Goal: Communication & Community: Ask a question

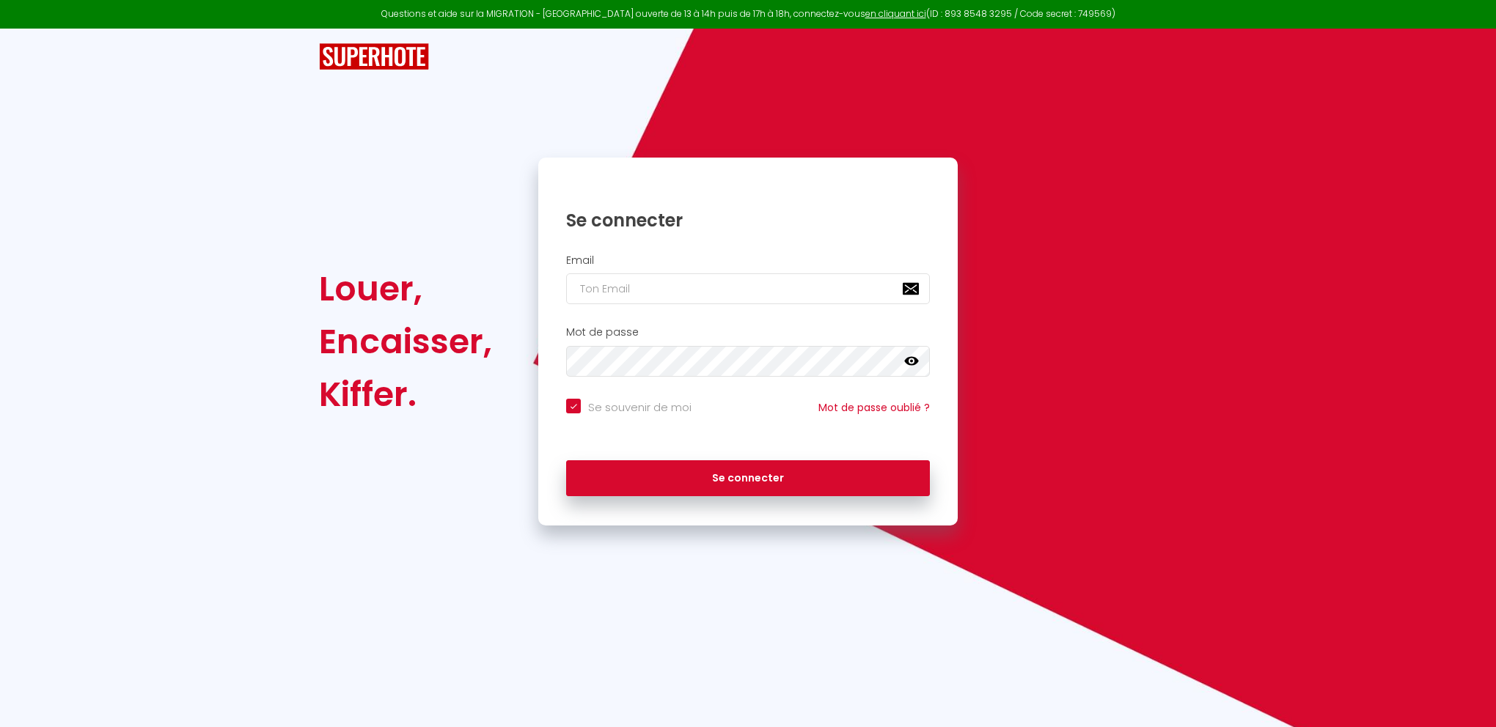
click at [681, 285] on input "email" at bounding box center [748, 289] width 364 height 31
click at [0, 727] on com-1password-button at bounding box center [0, 727] width 0 height 0
type input "[EMAIL_ADDRESS][DOMAIN_NAME]"
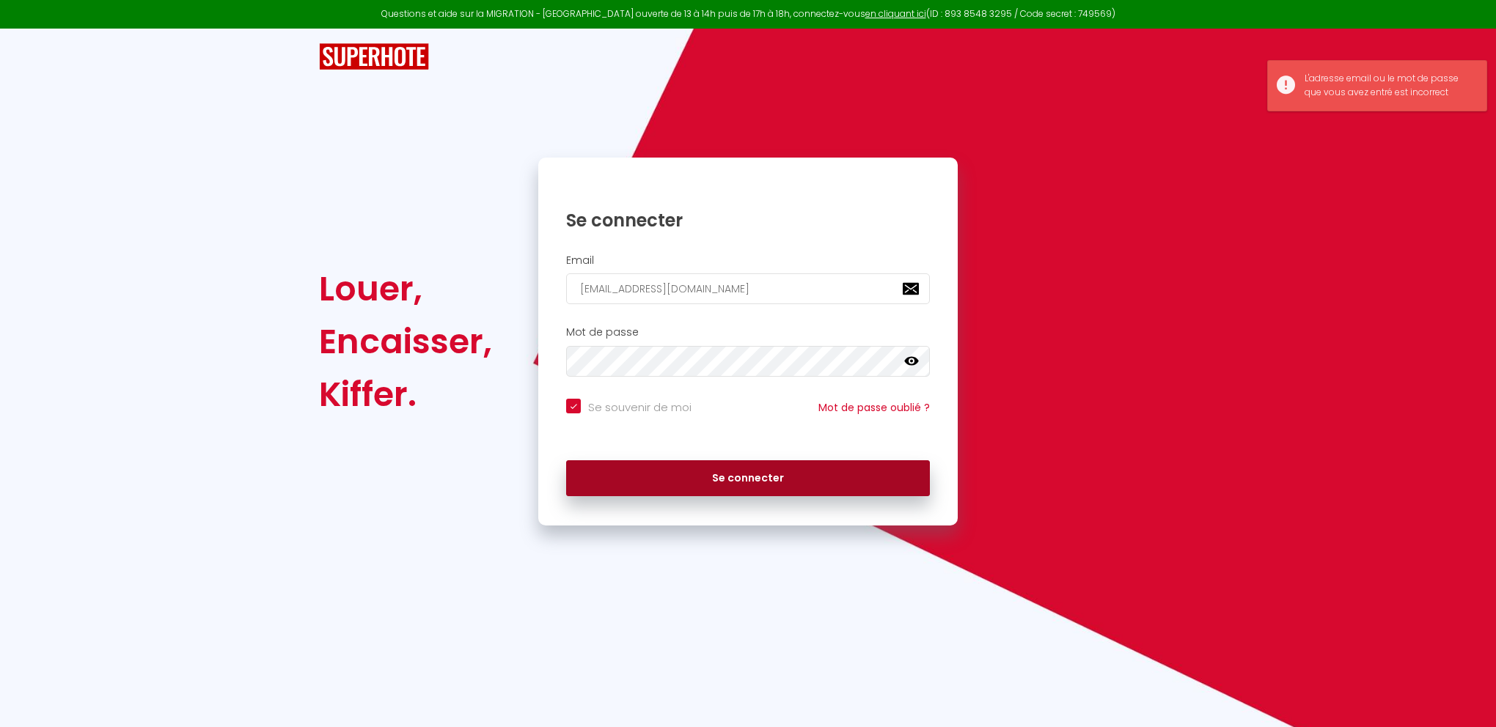
click at [745, 471] on button "Se connecter" at bounding box center [748, 478] width 364 height 37
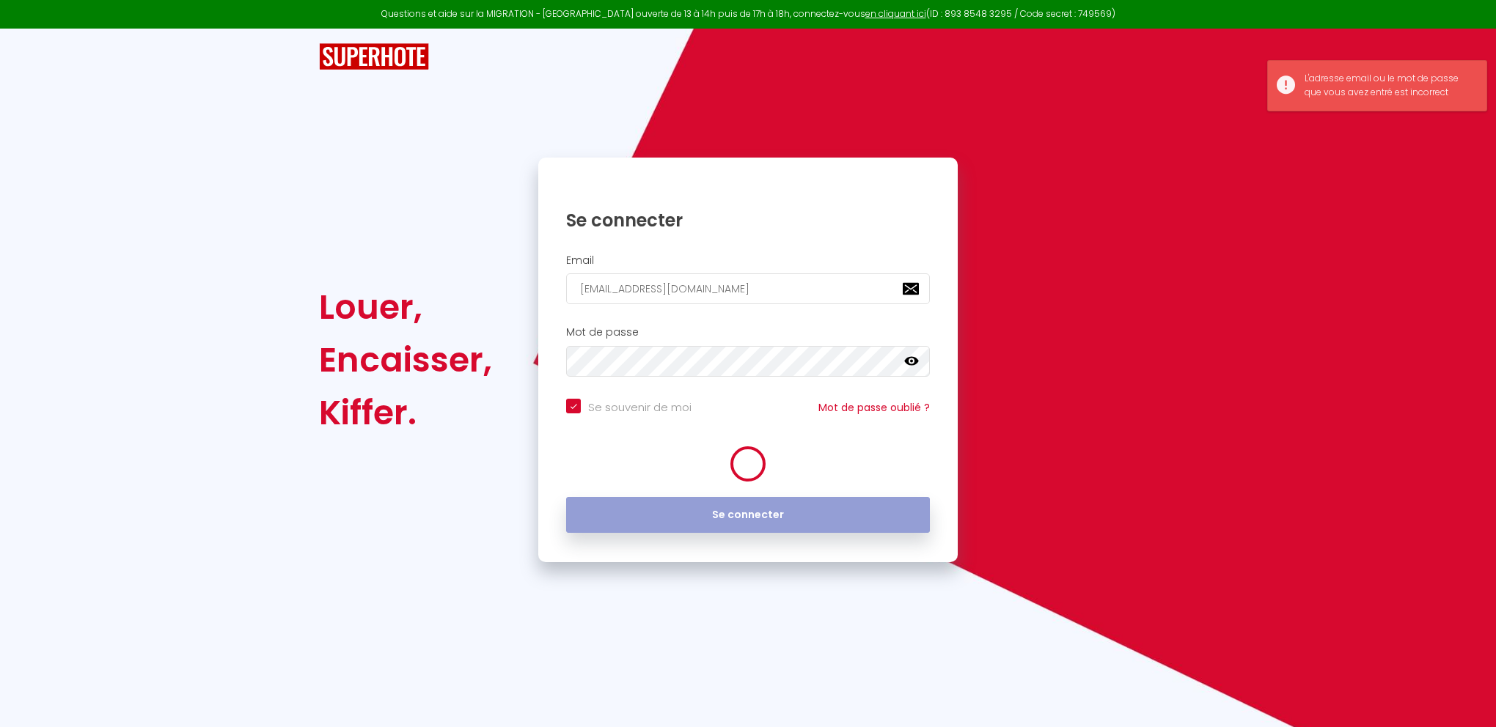
checkbox input "true"
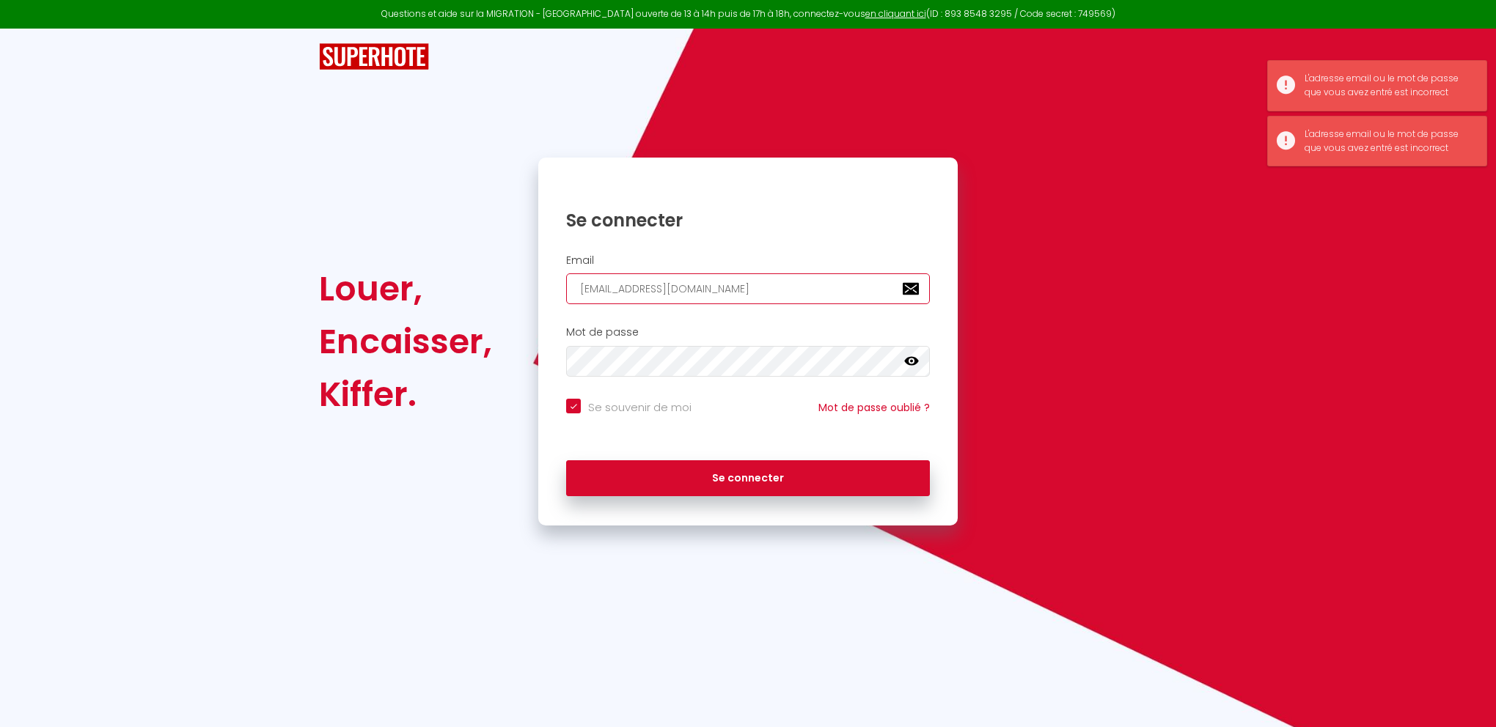
click at [719, 287] on input "[EMAIL_ADDRESS][DOMAIN_NAME]" at bounding box center [748, 289] width 364 height 31
checkbox input "true"
type input "[EMAIL_ADDRESS][DOMAIN_NAME]"
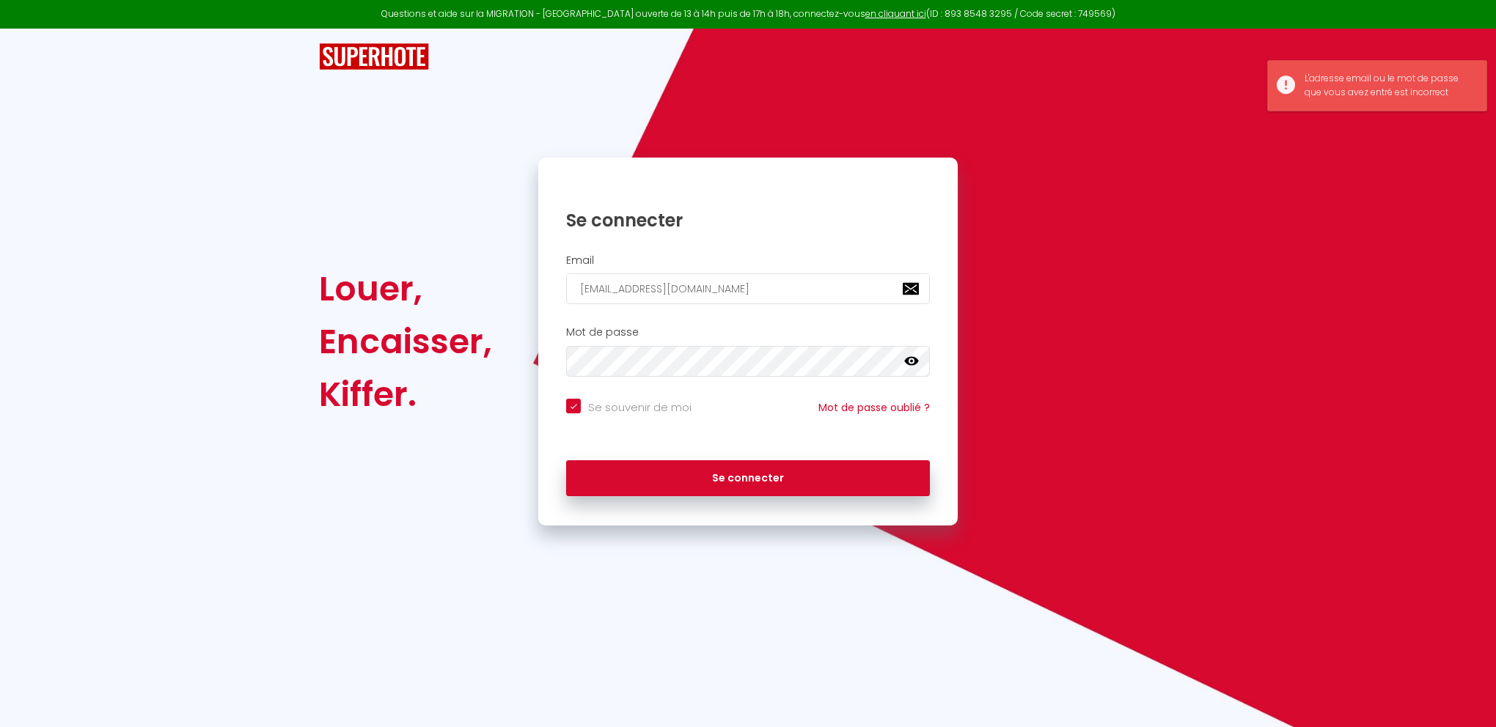
checkbox input "true"
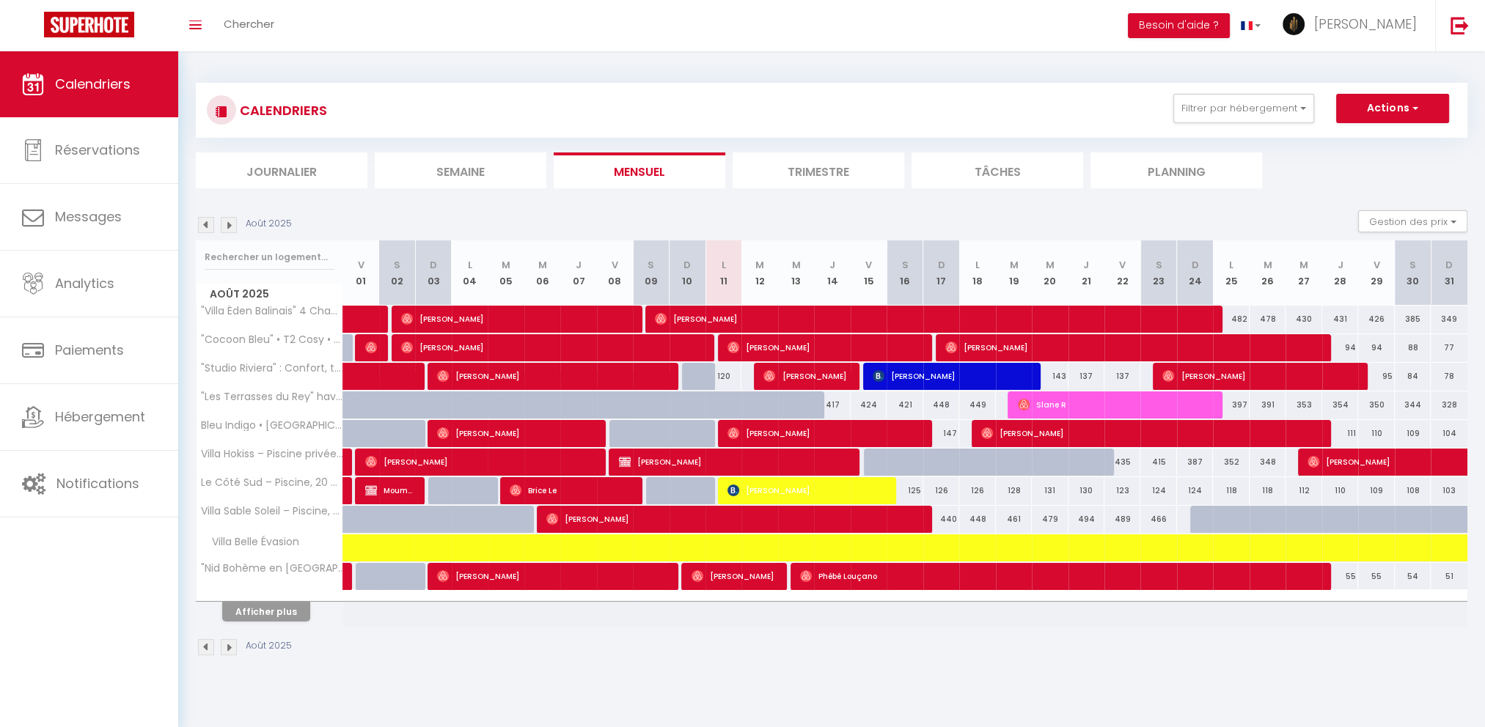
click at [418, 34] on div "Toggle menubar Chercher BUTTON Besoin d'aide ? [PERSON_NAME] Équipe" at bounding box center [790, 25] width 1368 height 51
click at [1368, 23] on span "[PERSON_NAME]" at bounding box center [1365, 24] width 103 height 18
click at [401, 19] on div "Toggle menubar Chercher BUTTON Besoin d'aide ? [PERSON_NAME] Équipe" at bounding box center [790, 25] width 1368 height 51
click at [211, 18] on link "Toggle menubar" at bounding box center [195, 25] width 34 height 51
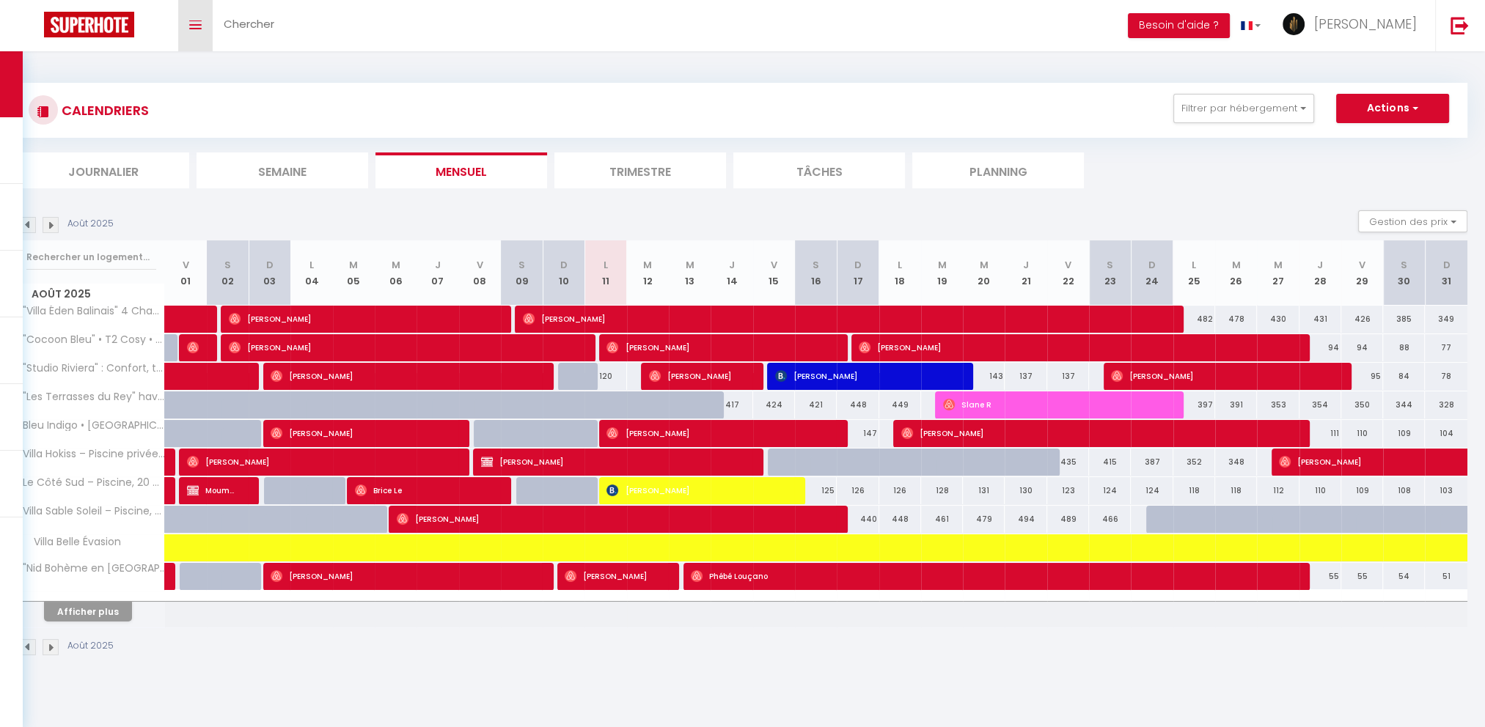
click at [211, 18] on link "Toggle menubar" at bounding box center [195, 25] width 34 height 51
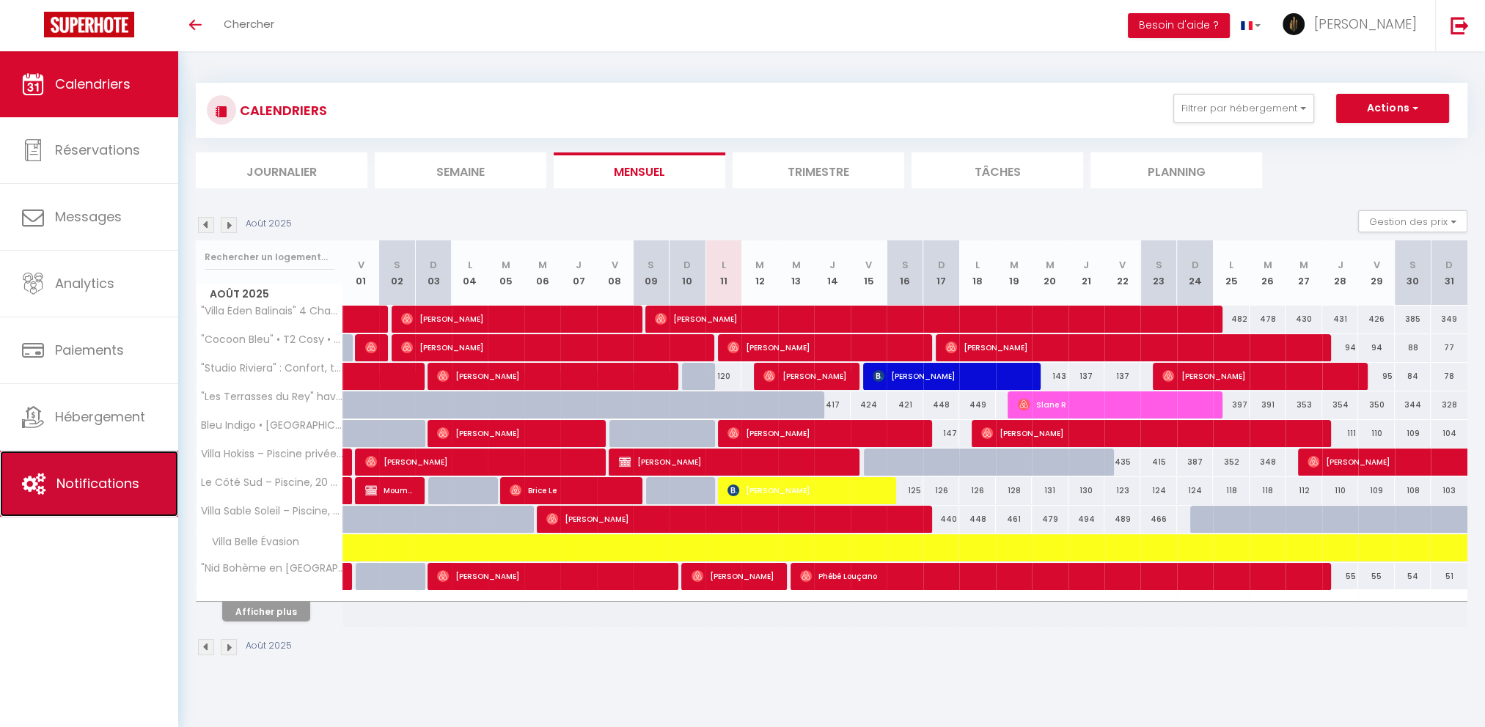
click at [79, 467] on link "Notifications" at bounding box center [89, 484] width 178 height 66
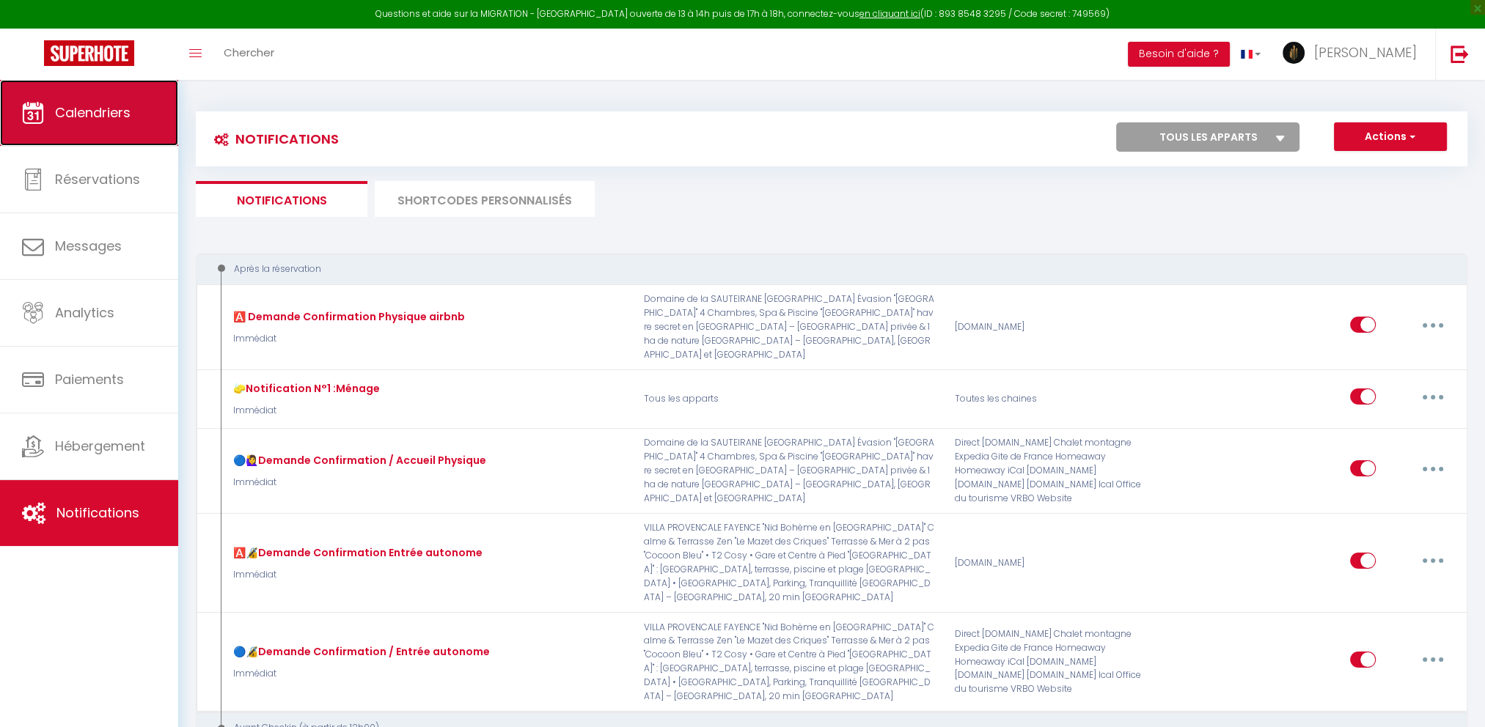
click at [76, 109] on span "Calendriers" at bounding box center [93, 112] width 76 height 18
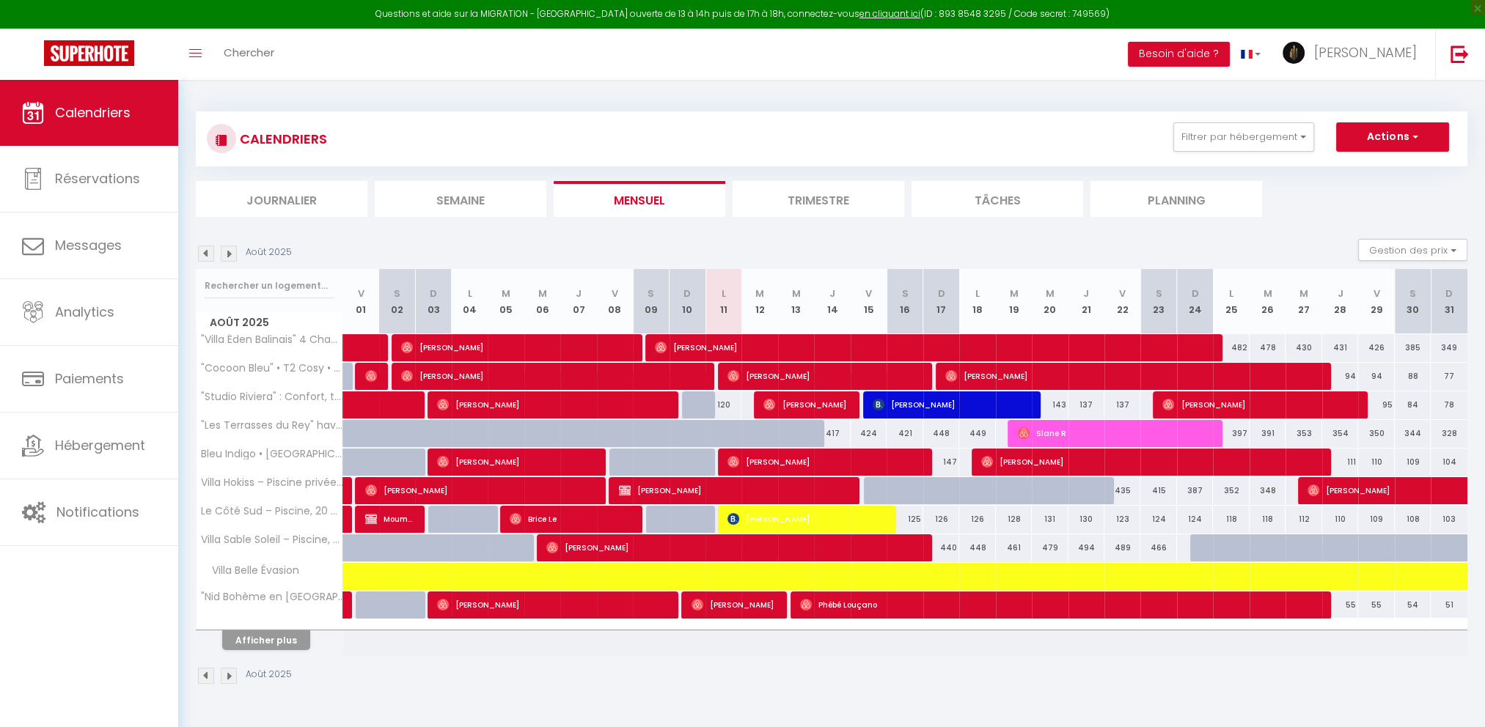
click at [209, 15] on div "Questions et aide sur la MIGRATION - [GEOGRAPHIC_DATA] ouverte de 13 à 14h puis…" at bounding box center [742, 14] width 1485 height 29
click at [88, 57] on img at bounding box center [89, 53] width 90 height 26
click at [47, 41] on img at bounding box center [89, 53] width 90 height 26
click at [1230, 50] on button "Besoin d'aide ?" at bounding box center [1179, 54] width 102 height 25
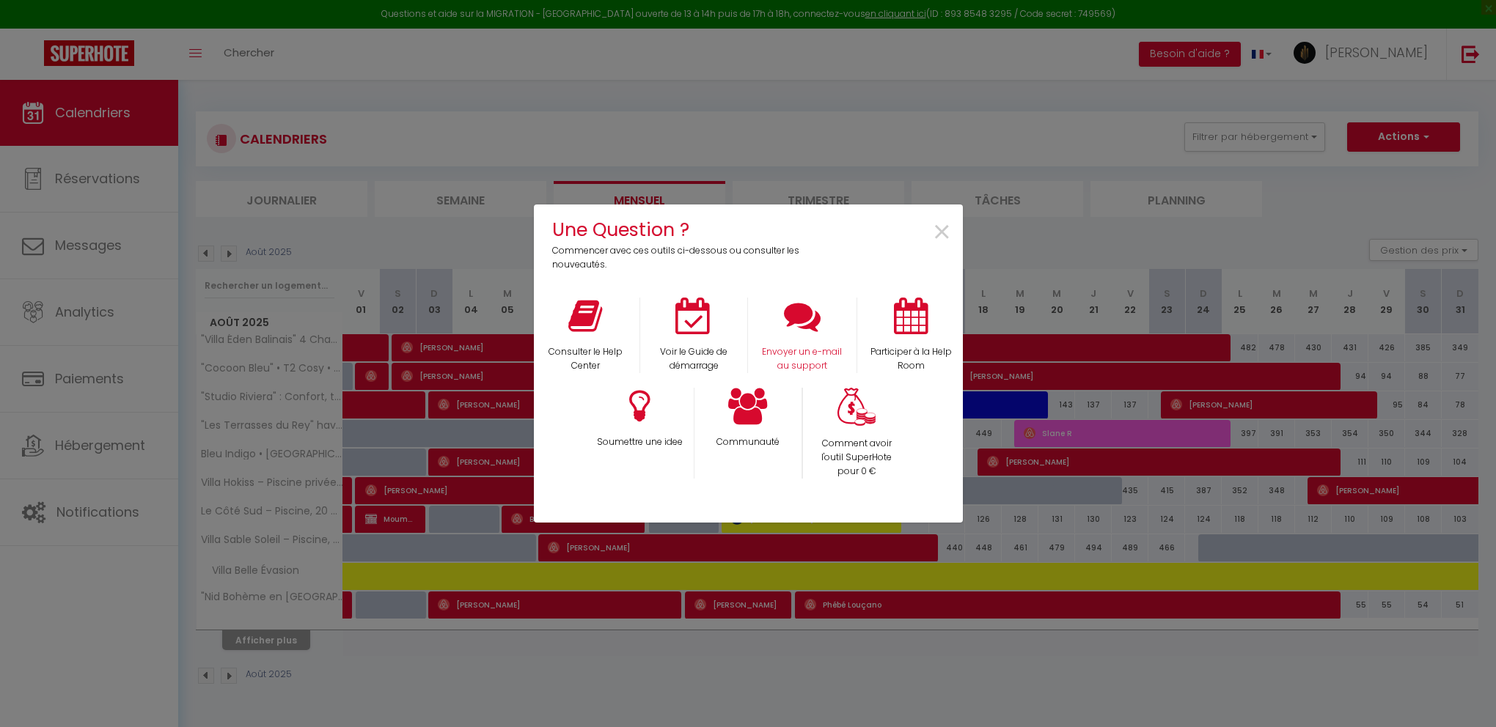
click at [801, 344] on div "Envoyer un e-mail au support" at bounding box center [802, 336] width 109 height 76
click at [799, 317] on icon at bounding box center [802, 316] width 37 height 37
